Goal: Navigation & Orientation: Find specific page/section

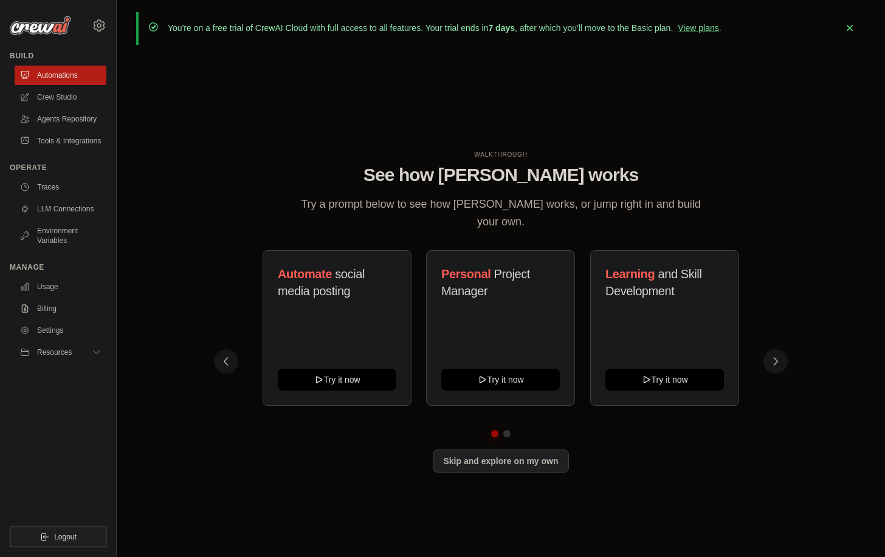
click at [246, 178] on h1 "See how [PERSON_NAME] works" at bounding box center [501, 175] width 554 height 22
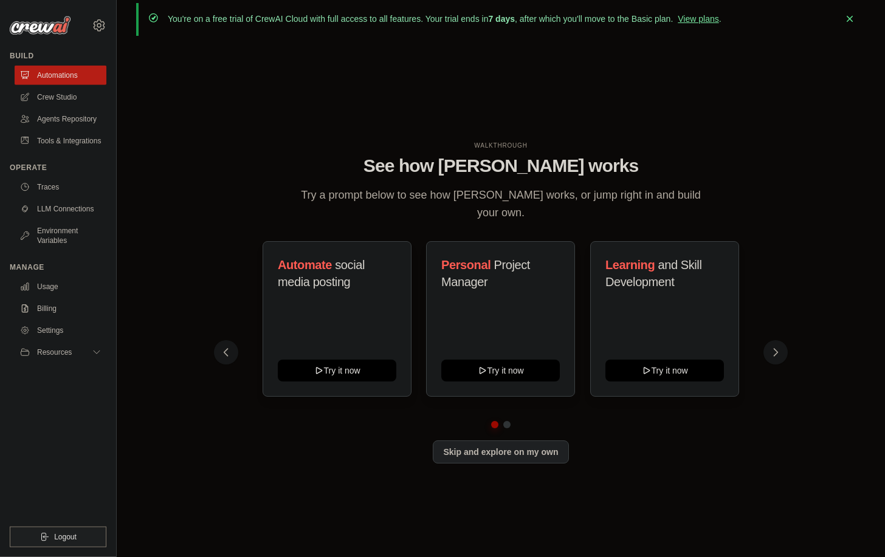
scroll to position [43, 0]
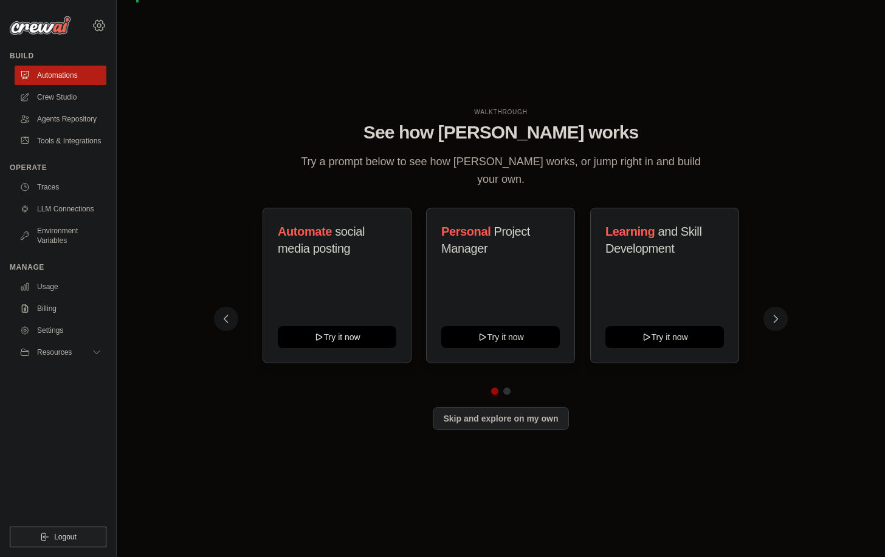
click at [101, 30] on icon at bounding box center [99, 25] width 11 height 10
click at [132, 74] on span "Settings" at bounding box center [152, 75] width 96 height 12
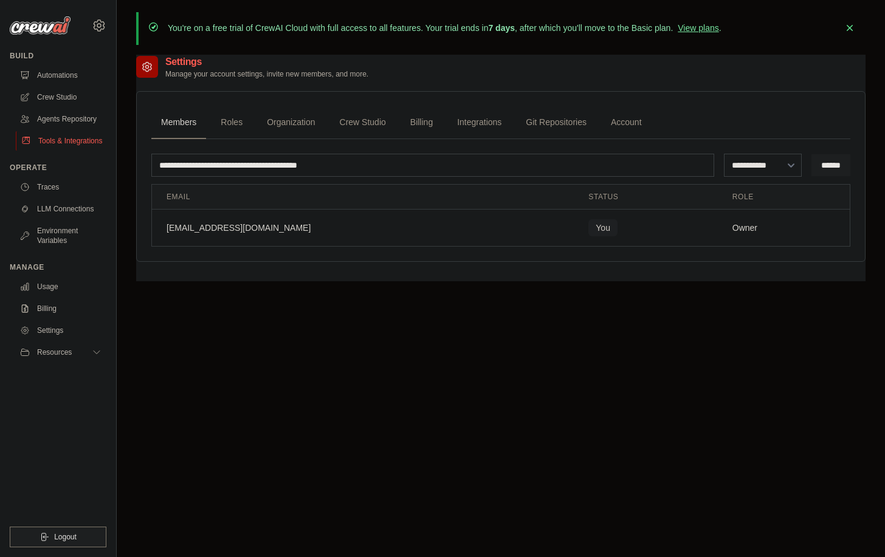
click at [75, 151] on link "Tools & Integrations" at bounding box center [62, 140] width 92 height 19
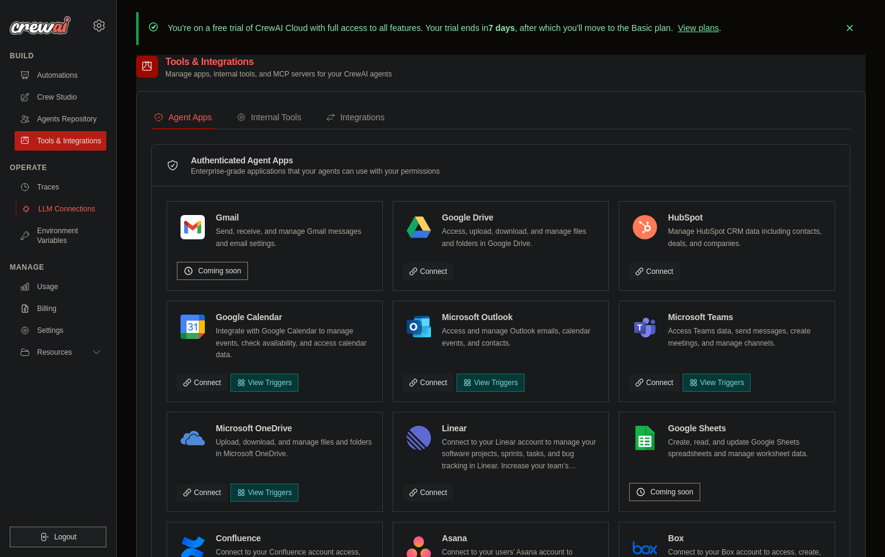
click at [57, 219] on link "LLM Connections" at bounding box center [62, 208] width 92 height 19
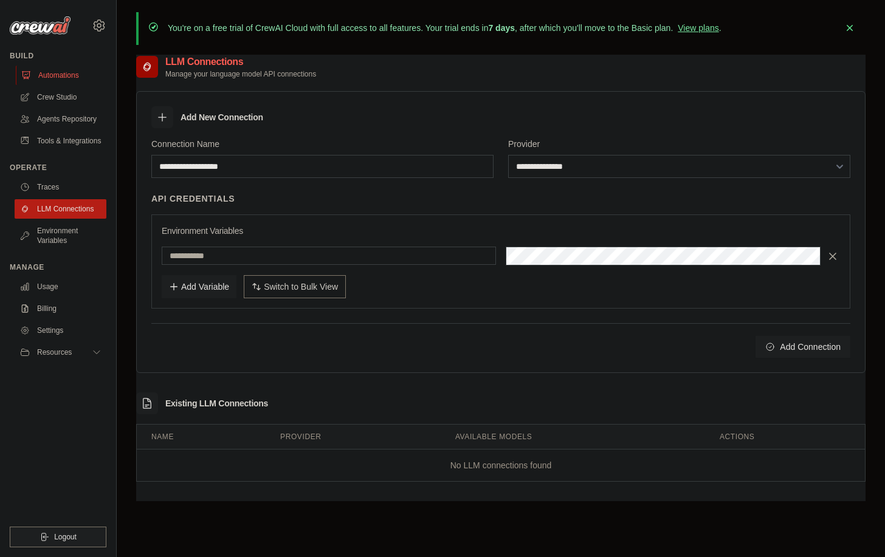
click at [53, 75] on link "Automations" at bounding box center [62, 75] width 92 height 19
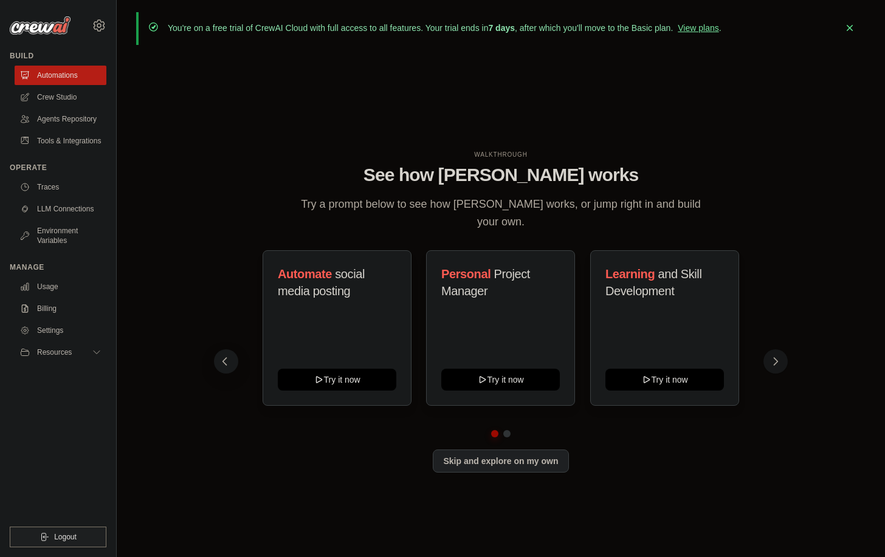
click at [227, 363] on icon at bounding box center [225, 362] width 12 height 12
drag, startPoint x: 230, startPoint y: 359, endPoint x: 232, endPoint y: 342, distance: 17.1
click at [231, 358] on button at bounding box center [226, 361] width 24 height 24
